Goal: Task Accomplishment & Management: Use online tool/utility

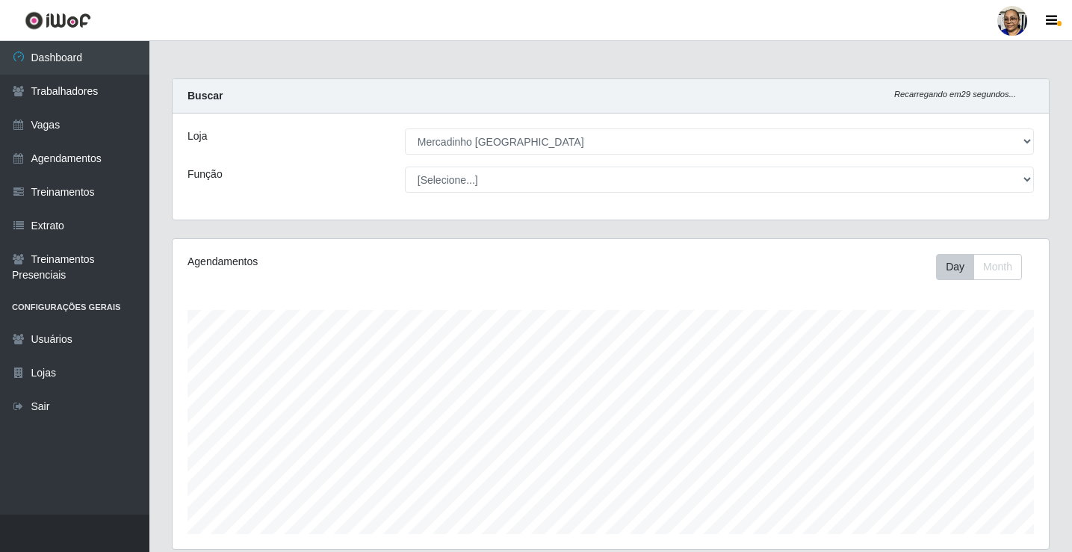
select select "345"
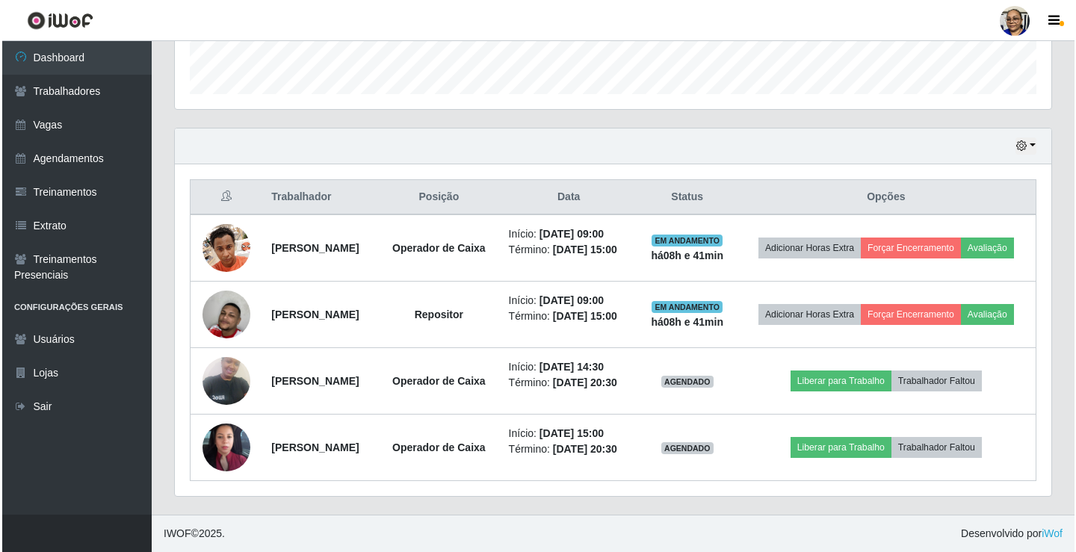
scroll to position [310, 877]
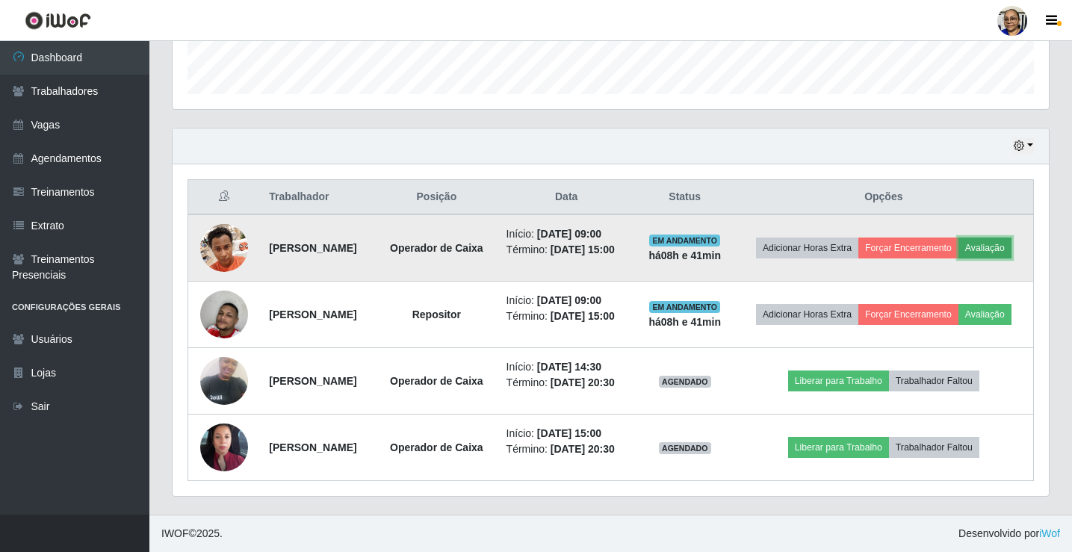
click at [959, 238] on button "Avaliação" at bounding box center [985, 248] width 53 height 21
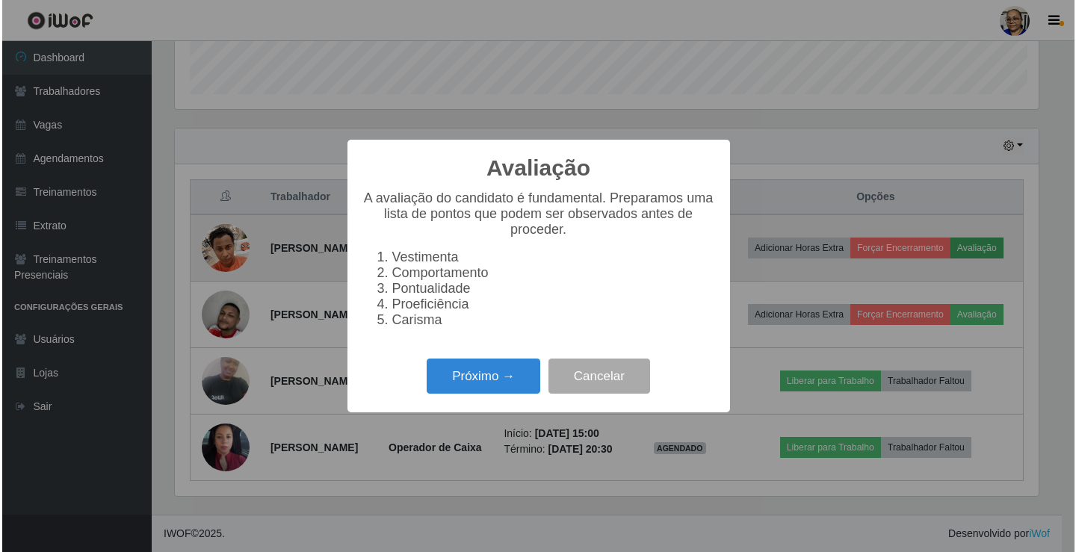
scroll to position [310, 868]
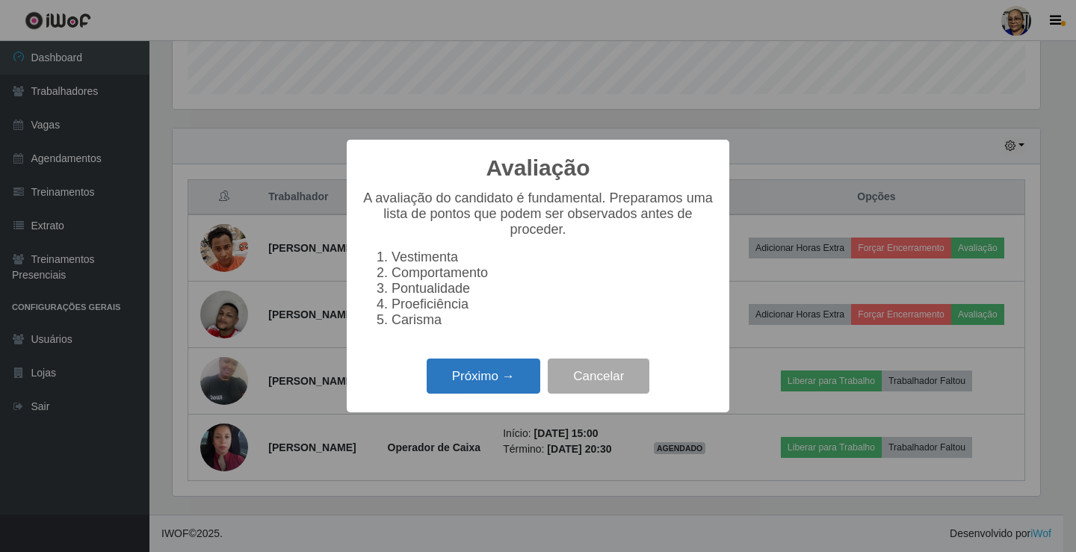
click at [496, 385] on button "Próximo →" at bounding box center [484, 376] width 114 height 35
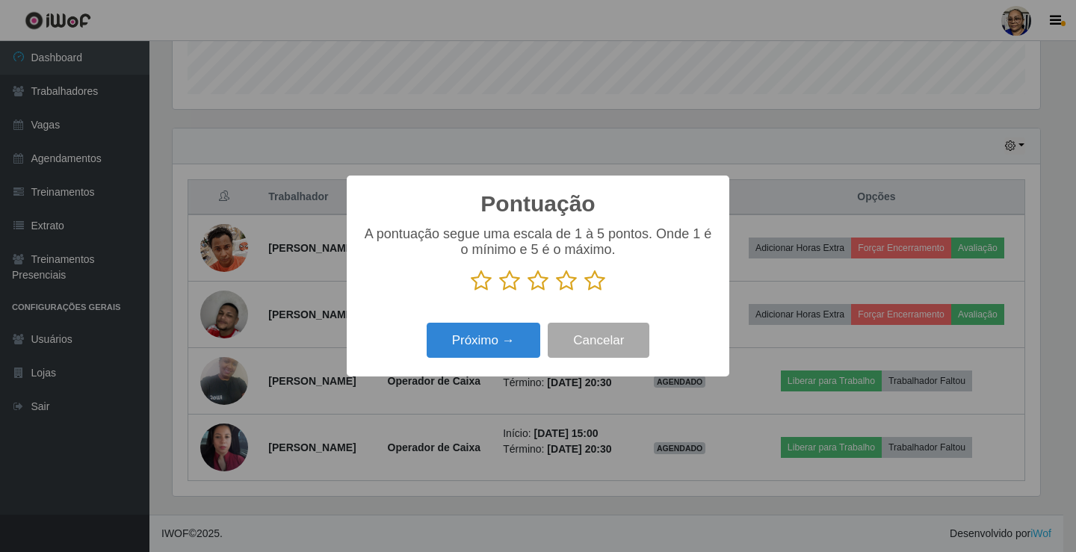
scroll to position [747063, 746505]
click at [592, 285] on icon at bounding box center [594, 281] width 21 height 22
click at [584, 292] on input "radio" at bounding box center [584, 292] width 0 height 0
click at [507, 334] on button "Próximo →" at bounding box center [484, 340] width 114 height 35
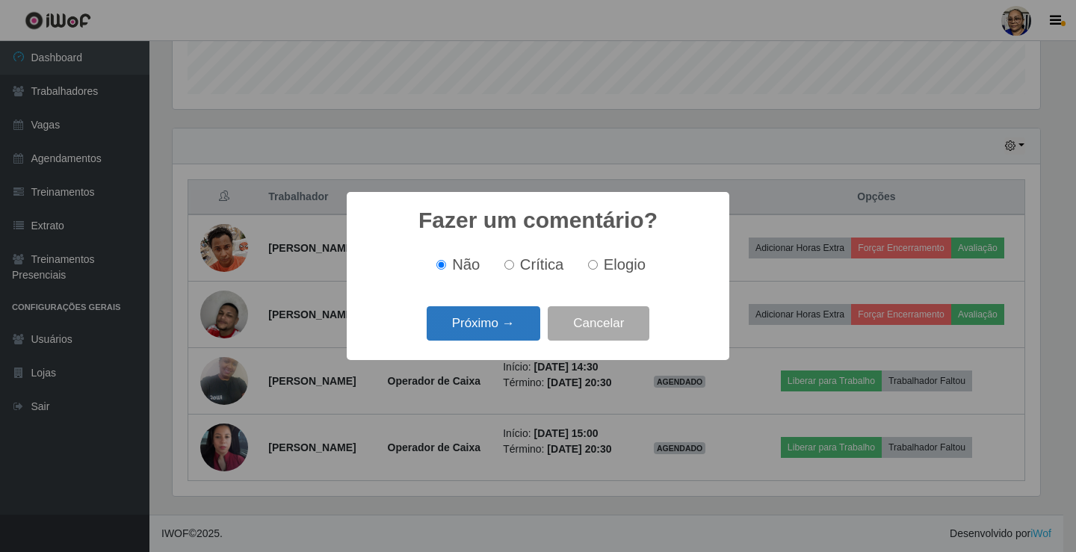
click at [503, 325] on button "Próximo →" at bounding box center [484, 323] width 114 height 35
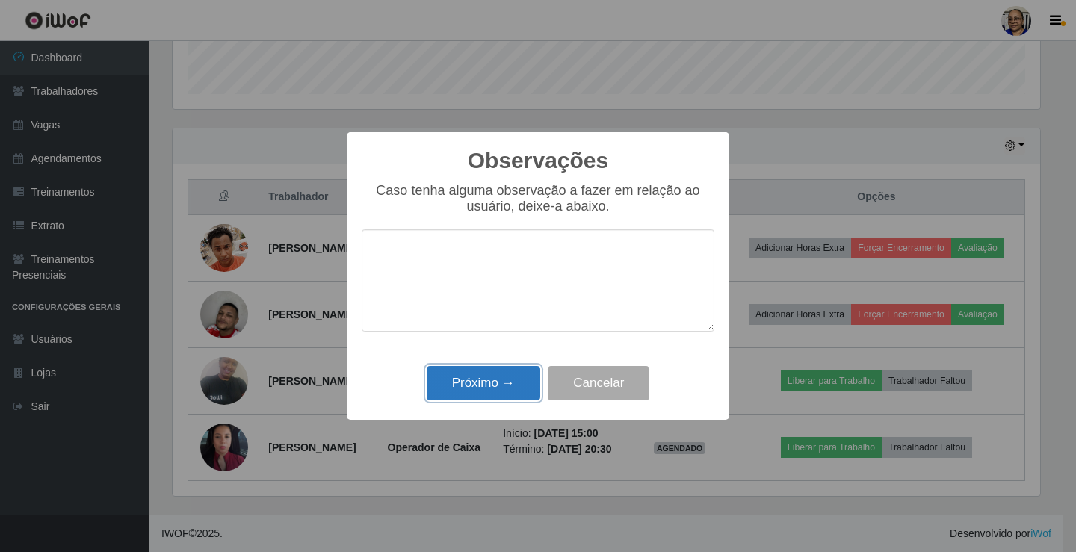
click at [501, 387] on button "Próximo →" at bounding box center [484, 383] width 114 height 35
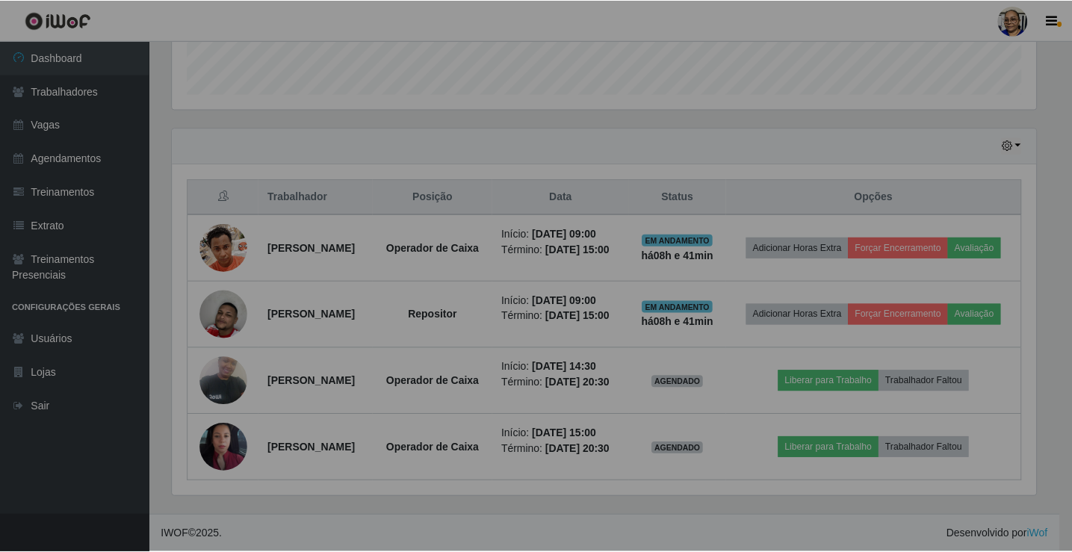
scroll to position [310, 877]
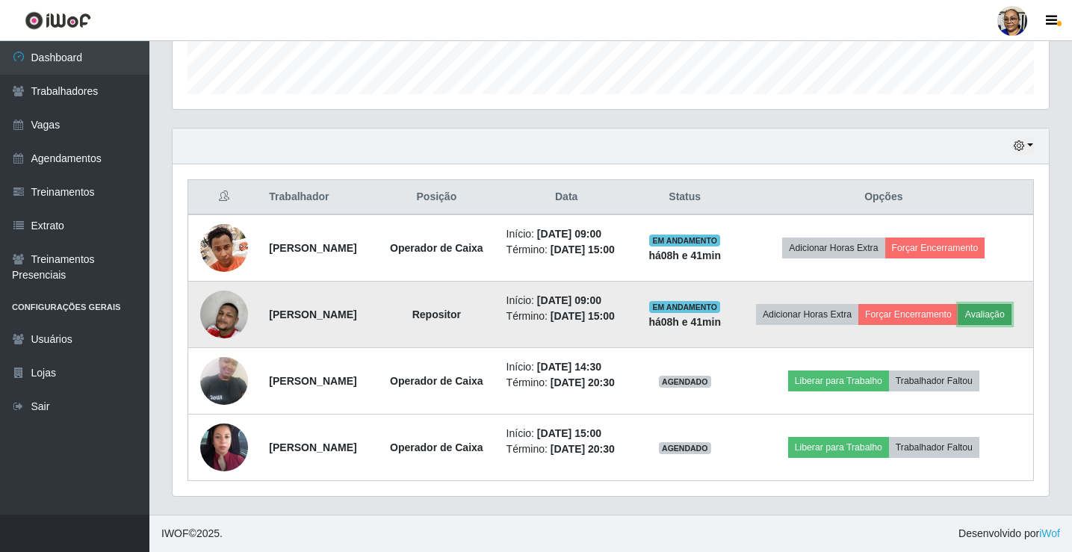
click at [959, 304] on button "Avaliação" at bounding box center [985, 314] width 53 height 21
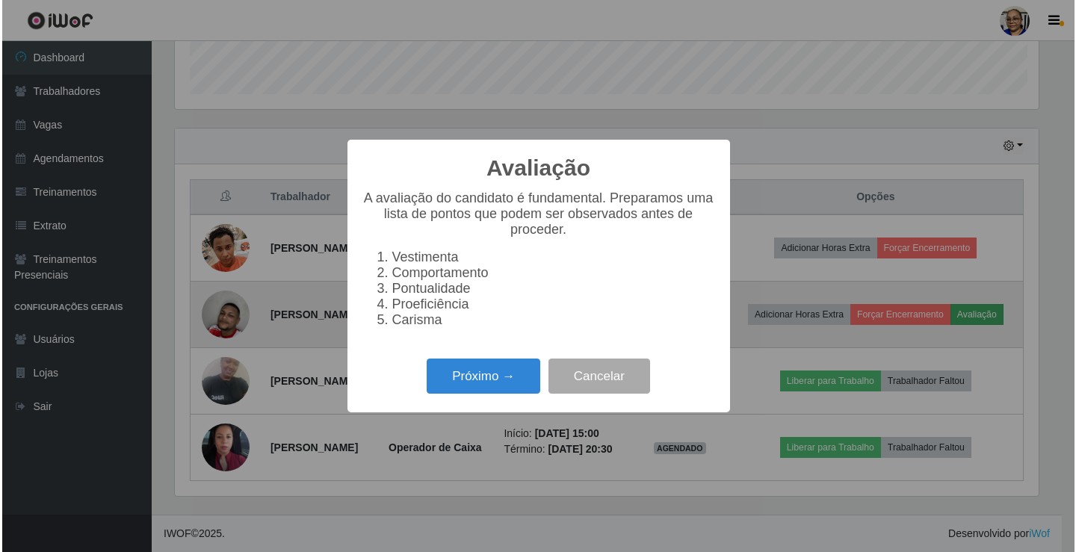
scroll to position [310, 868]
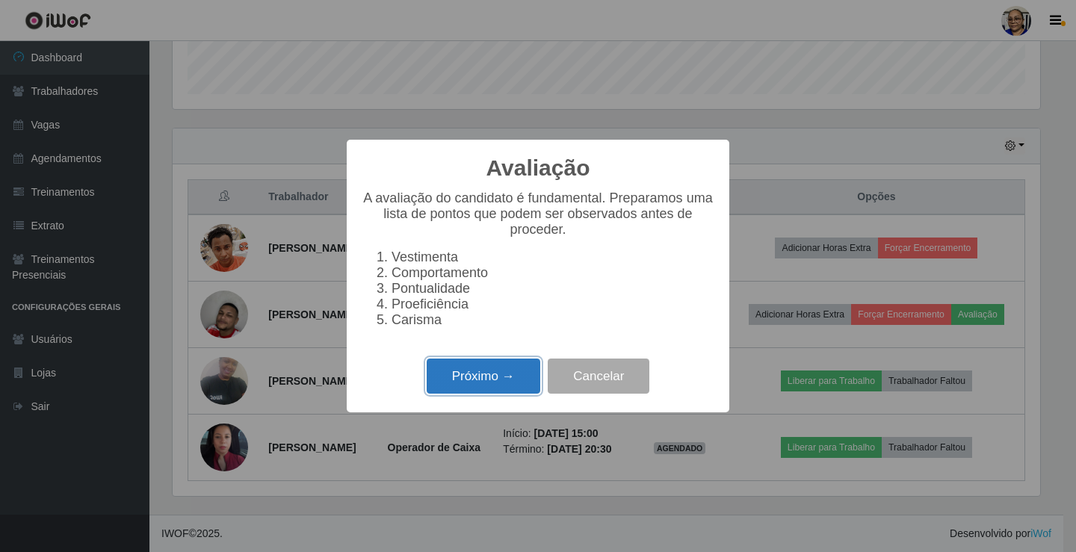
click at [517, 383] on button "Próximo →" at bounding box center [484, 376] width 114 height 35
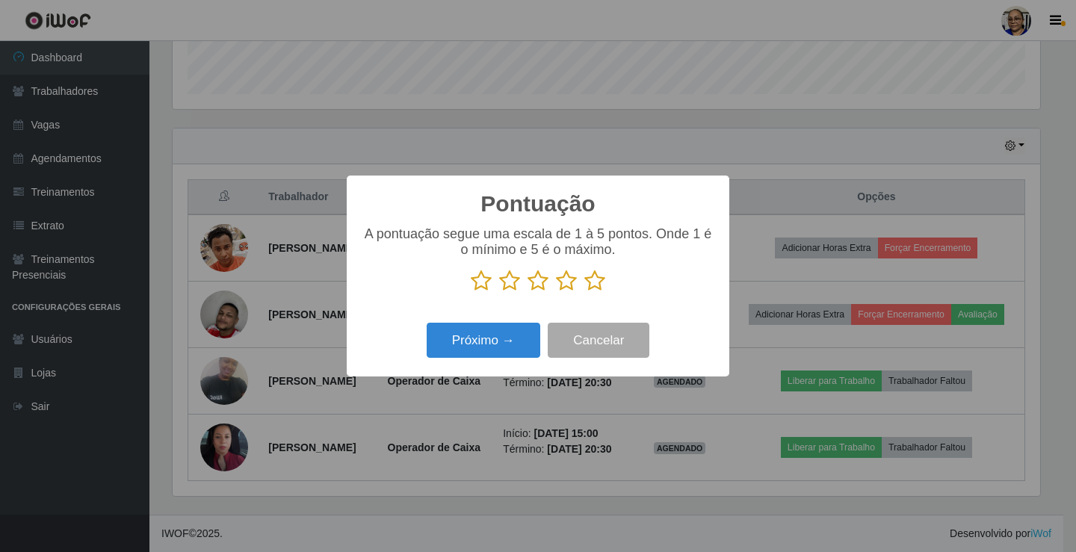
click at [592, 284] on icon at bounding box center [594, 281] width 21 height 22
click at [584, 292] on input "radio" at bounding box center [584, 292] width 0 height 0
click at [493, 343] on button "Próximo →" at bounding box center [484, 340] width 114 height 35
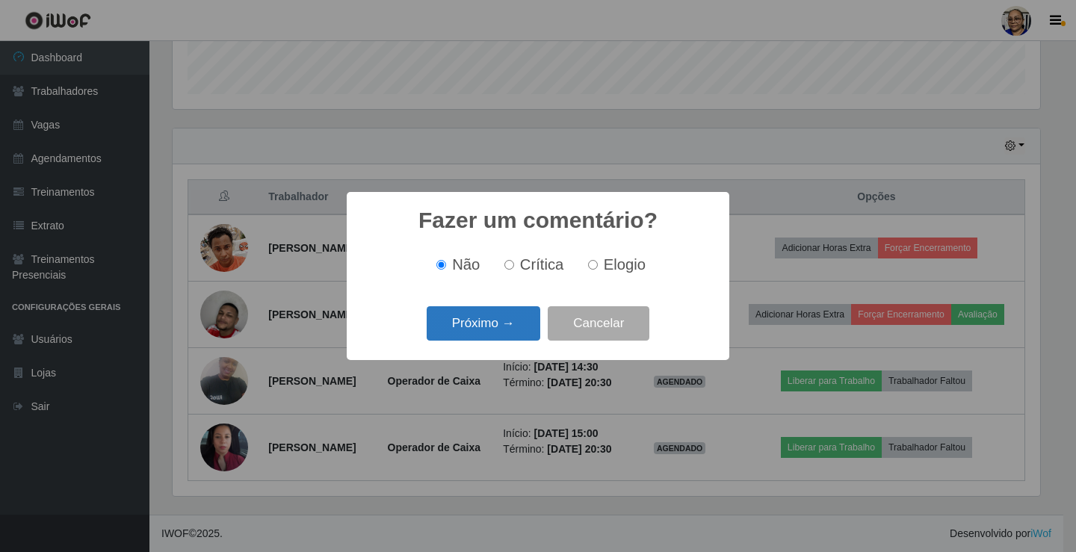
click at [504, 329] on button "Próximo →" at bounding box center [484, 323] width 114 height 35
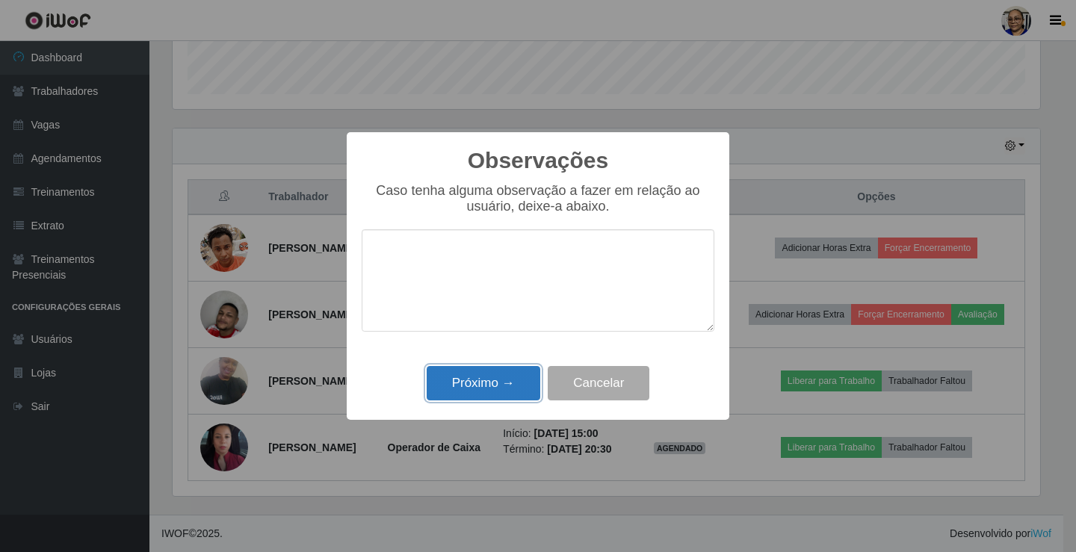
click at [489, 389] on button "Próximo →" at bounding box center [484, 383] width 114 height 35
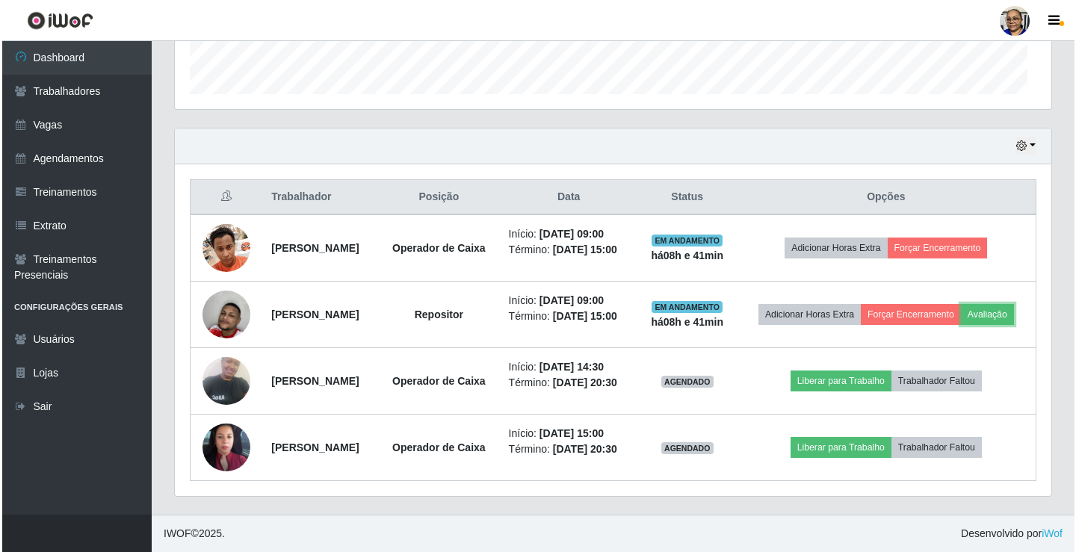
scroll to position [310, 877]
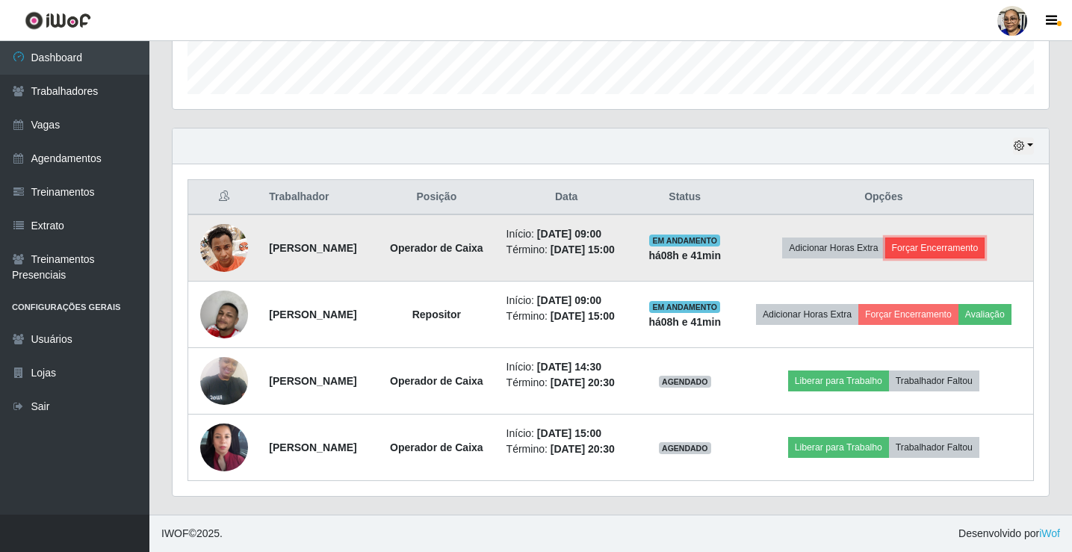
click at [957, 238] on button "Forçar Encerramento" at bounding box center [936, 248] width 100 height 21
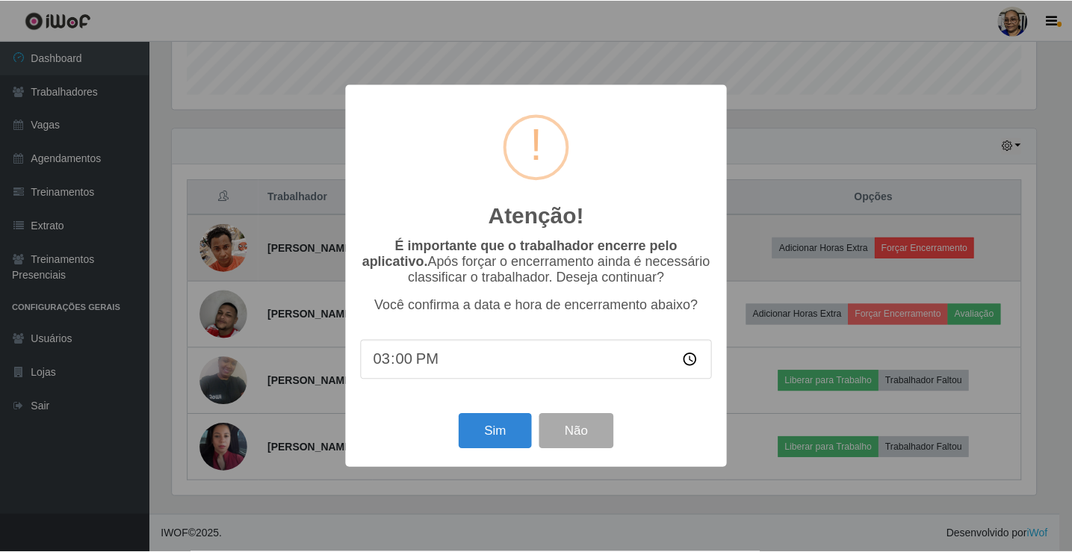
scroll to position [310, 868]
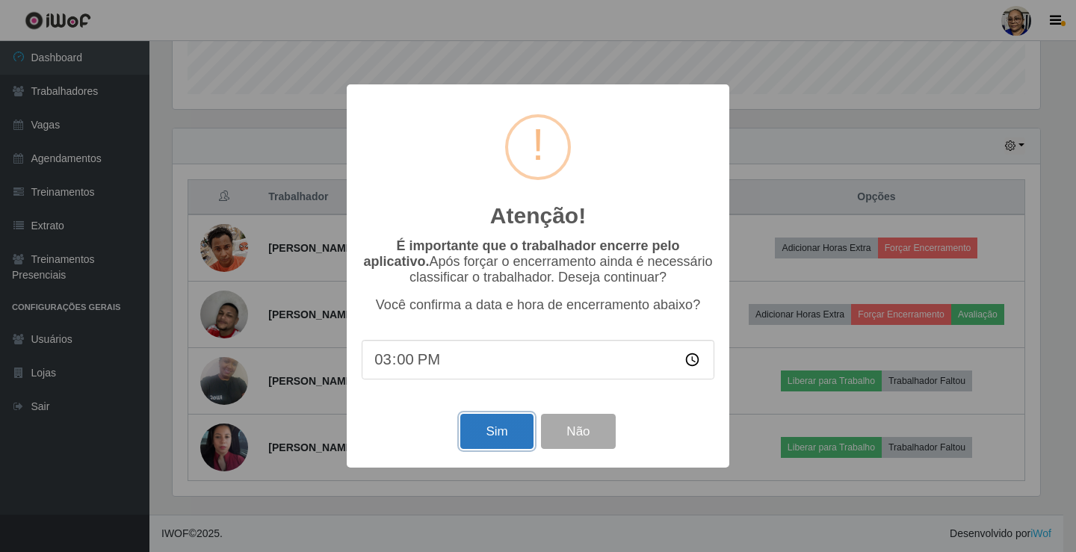
click at [507, 442] on button "Sim" at bounding box center [496, 431] width 72 height 35
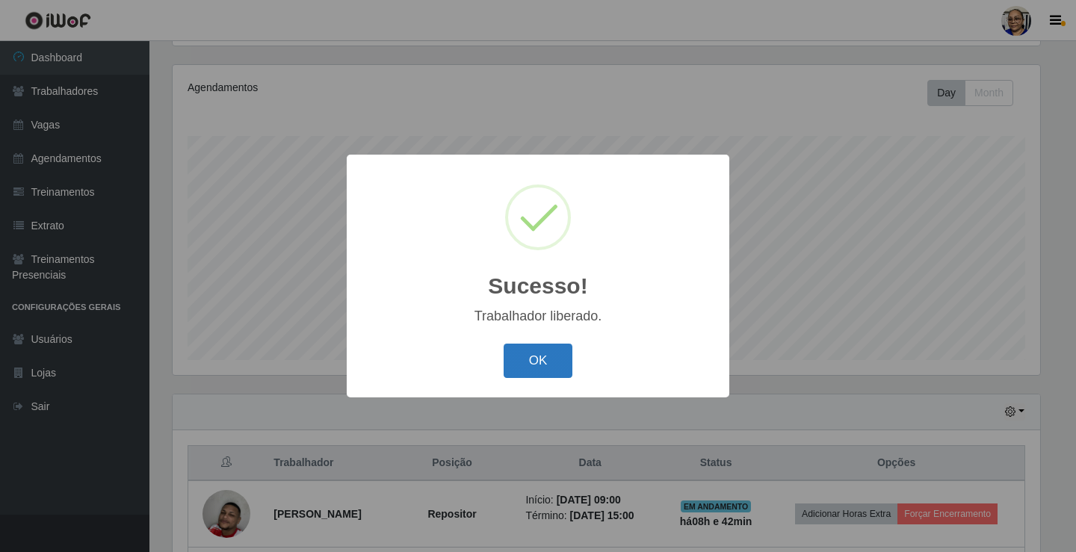
click at [552, 362] on button "OK" at bounding box center [539, 361] width 70 height 35
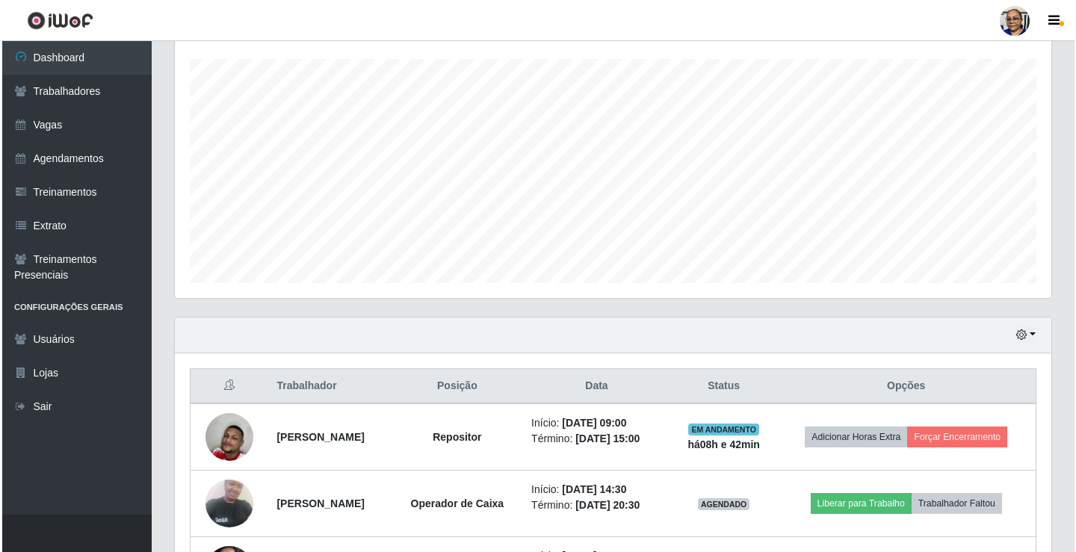
scroll to position [374, 0]
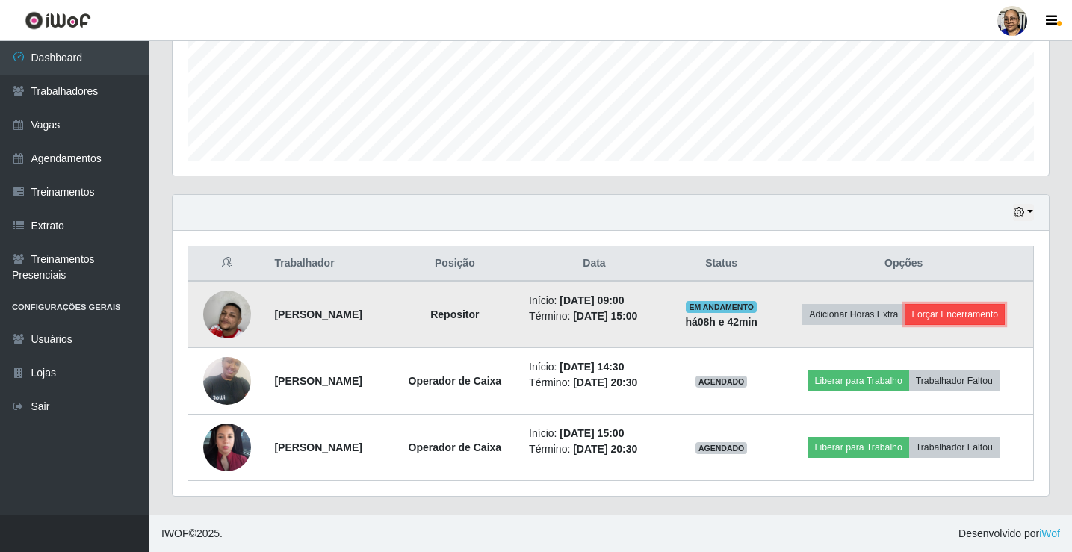
click at [967, 313] on button "Forçar Encerramento" at bounding box center [955, 314] width 100 height 21
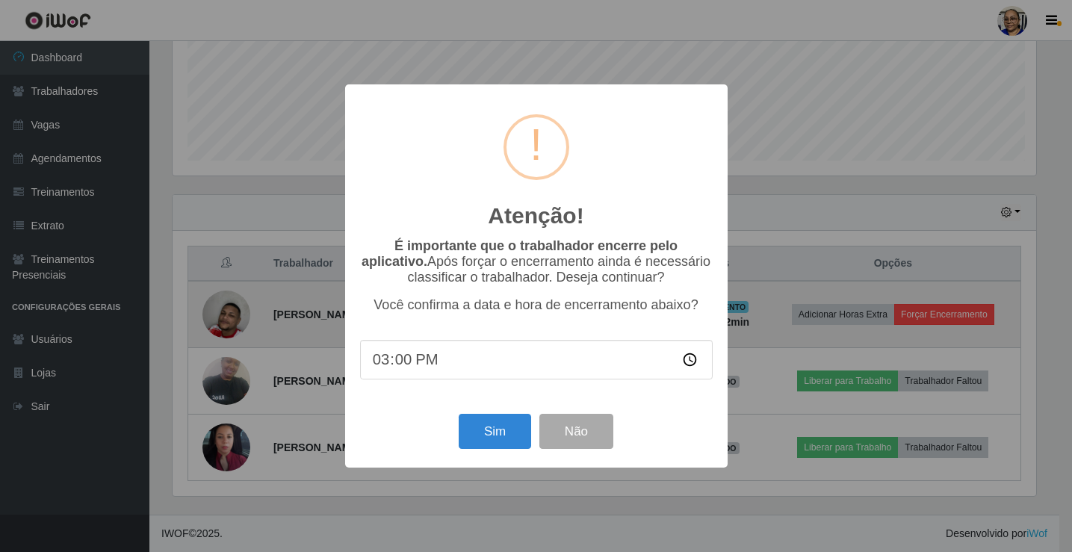
scroll to position [310, 868]
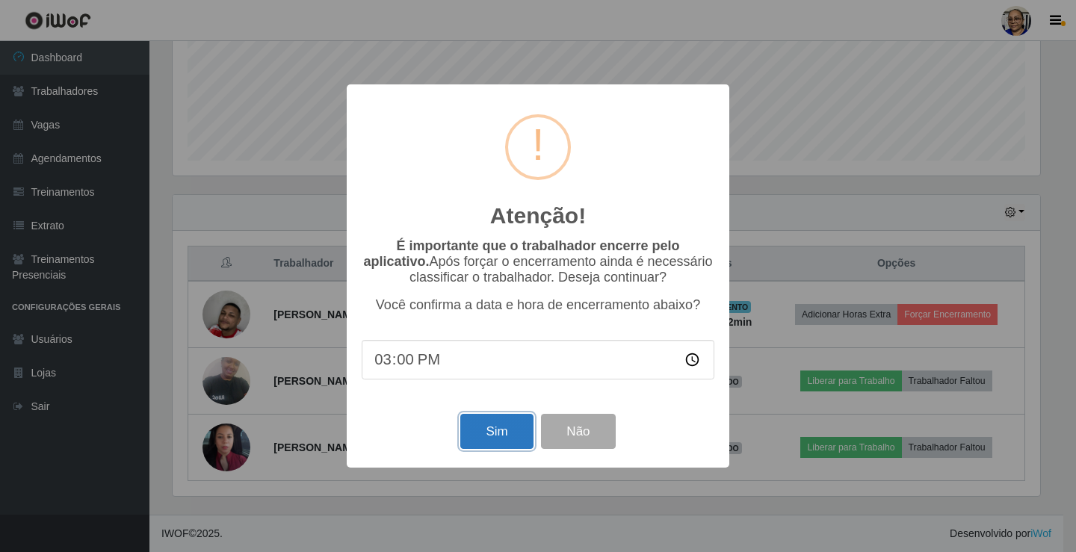
click at [485, 436] on button "Sim" at bounding box center [496, 431] width 72 height 35
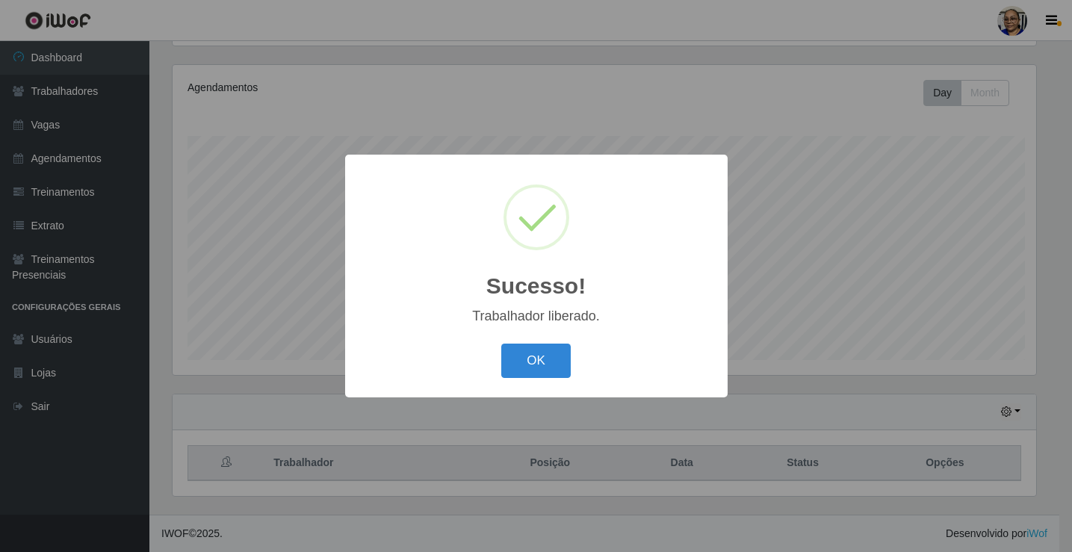
scroll to position [0, 0]
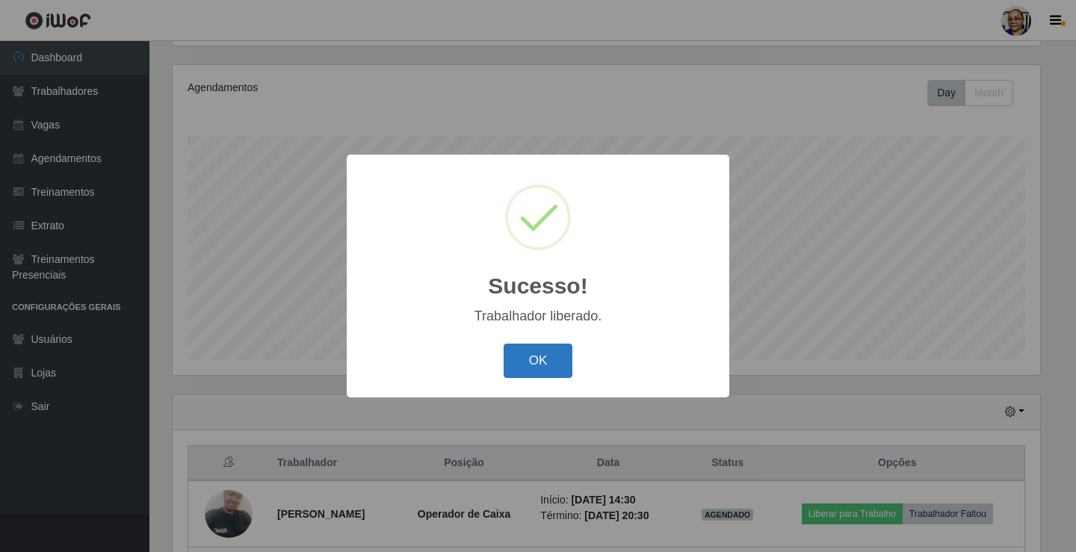
click at [537, 367] on button "OK" at bounding box center [539, 361] width 70 height 35
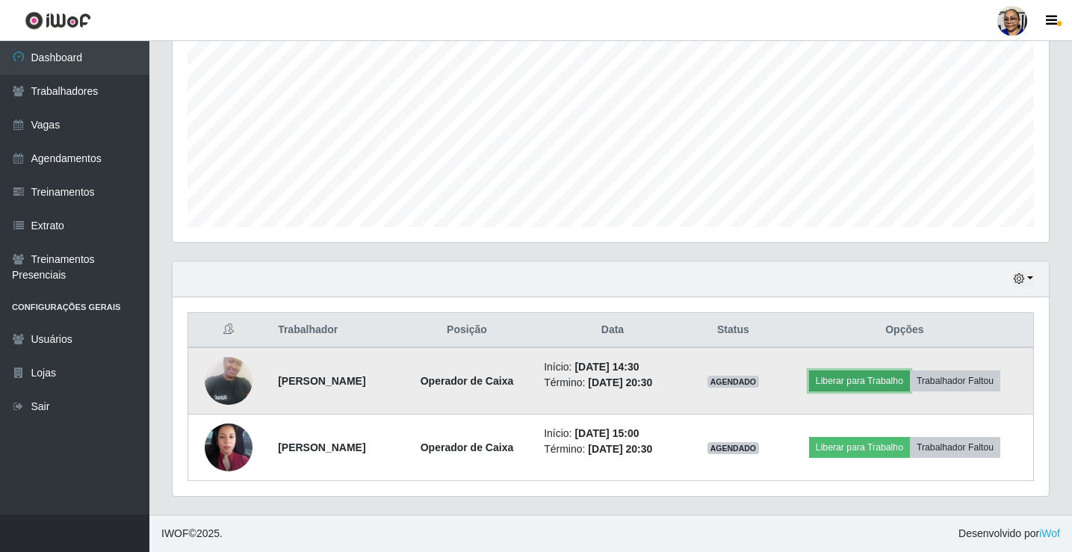
click at [892, 383] on button "Liberar para Trabalho" at bounding box center [859, 381] width 101 height 21
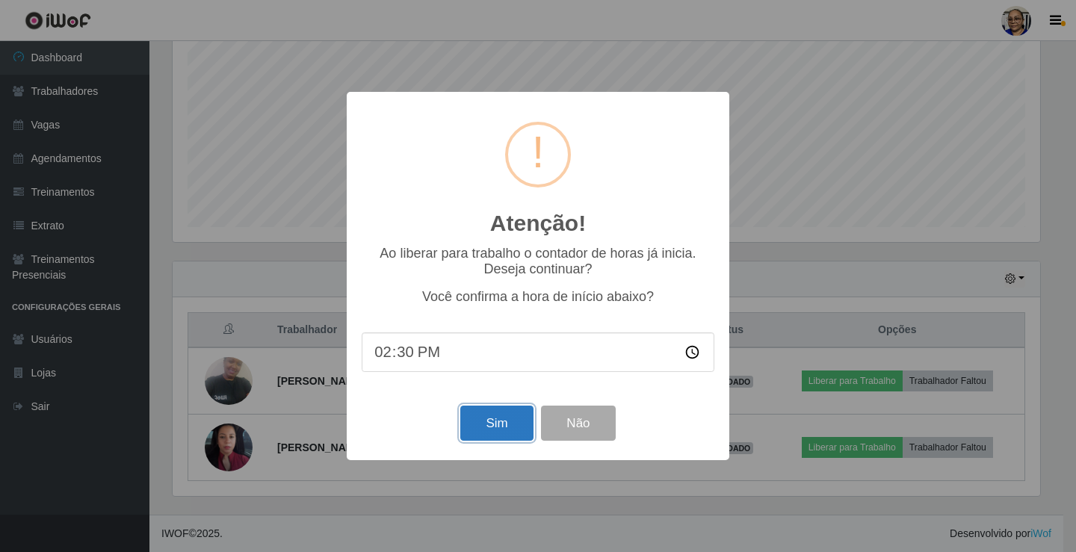
click at [496, 422] on button "Sim" at bounding box center [496, 423] width 72 height 35
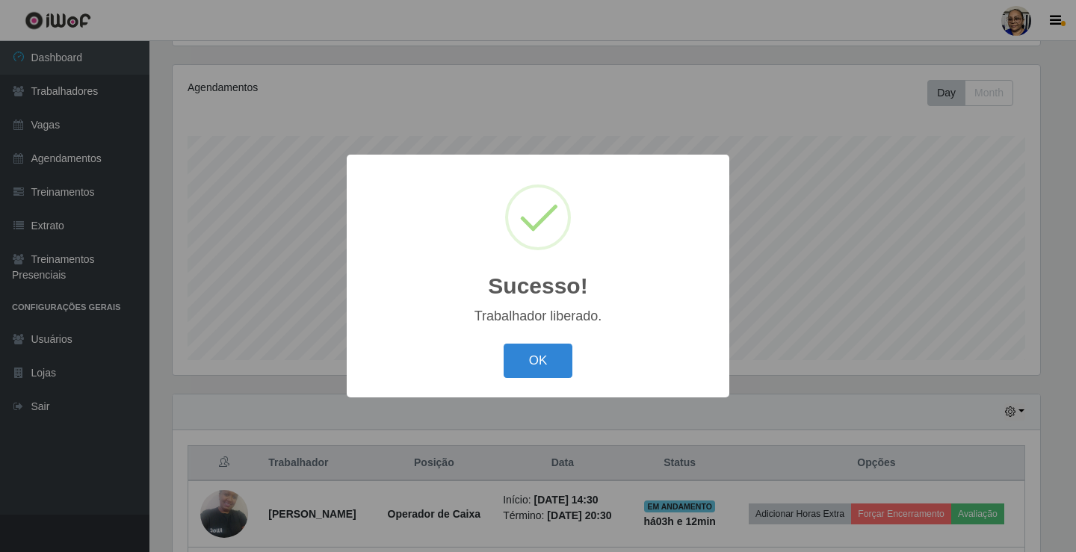
drag, startPoint x: 552, startPoint y: 351, endPoint x: 575, endPoint y: 357, distance: 24.7
click at [552, 351] on button "OK" at bounding box center [539, 361] width 70 height 35
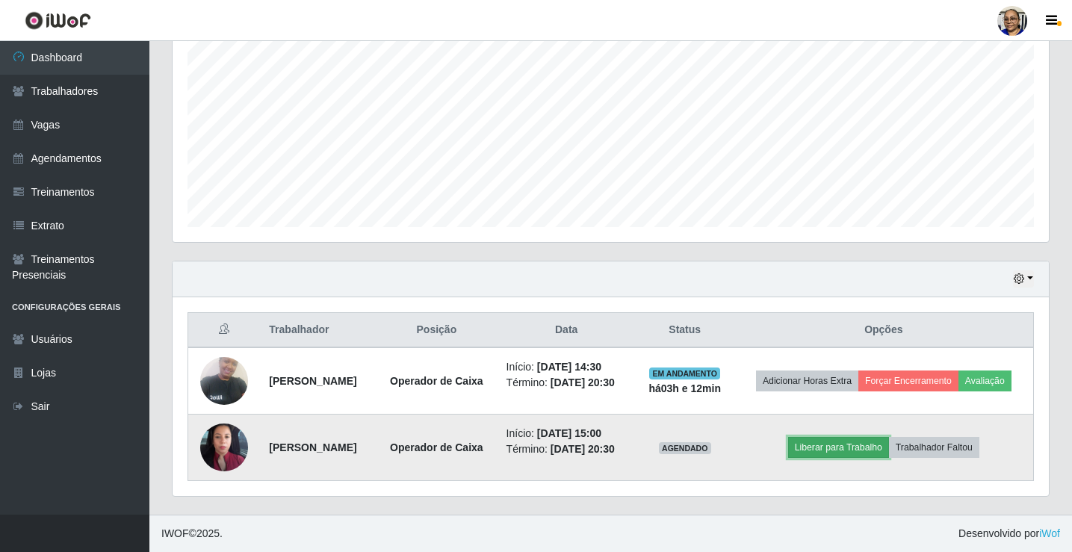
click at [870, 444] on button "Liberar para Trabalho" at bounding box center [838, 447] width 101 height 21
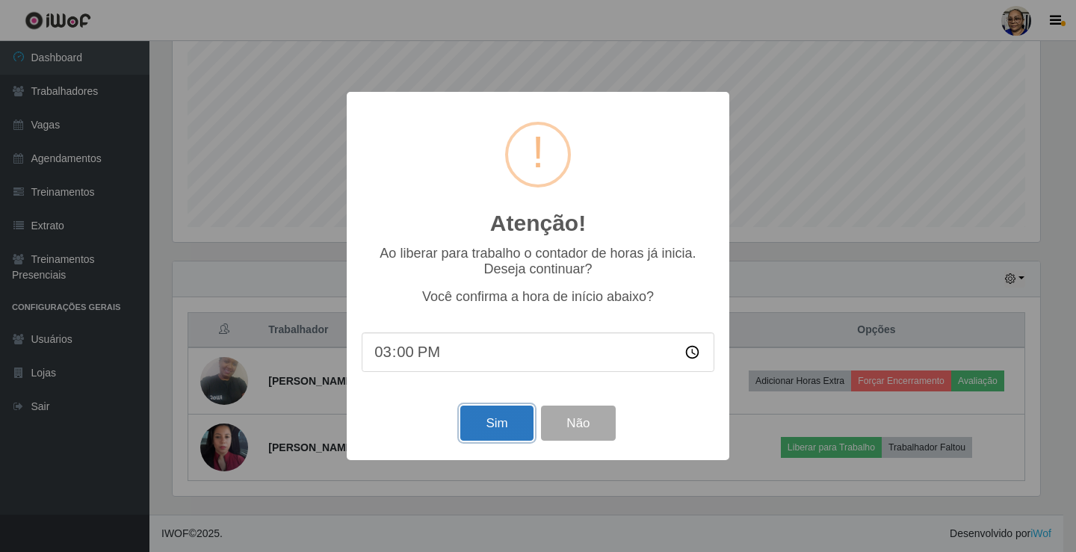
click at [498, 422] on button "Sim" at bounding box center [496, 423] width 72 height 35
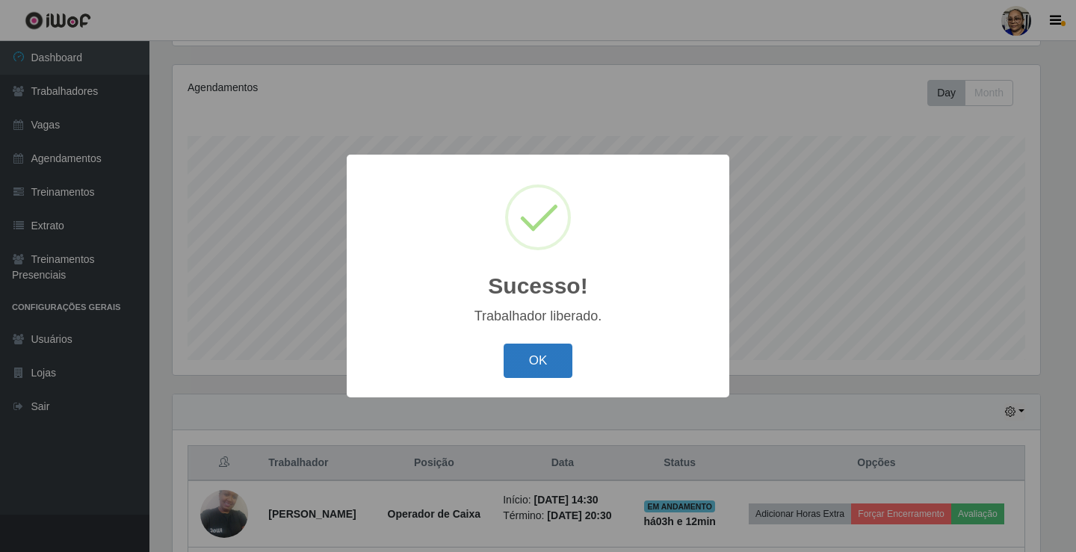
click at [550, 361] on button "OK" at bounding box center [539, 361] width 70 height 35
